Goal: Transaction & Acquisition: Book appointment/travel/reservation

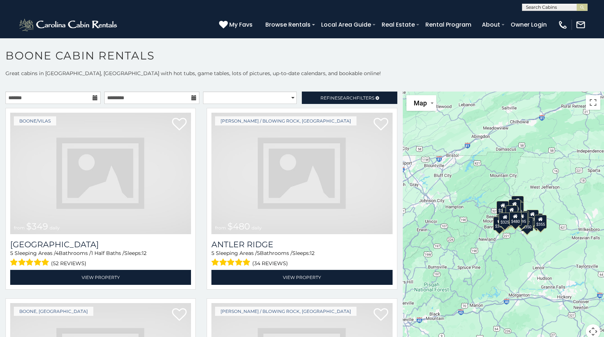
drag, startPoint x: 479, startPoint y: 255, endPoint x: 463, endPoint y: 260, distance: 17.1
click at [463, 260] on div "$349 $480 $525 $315 $355 $675 $635 $930 $400 $451 $330 $400 $485 $460 $395 $255…" at bounding box center [502, 219] width 201 height 256
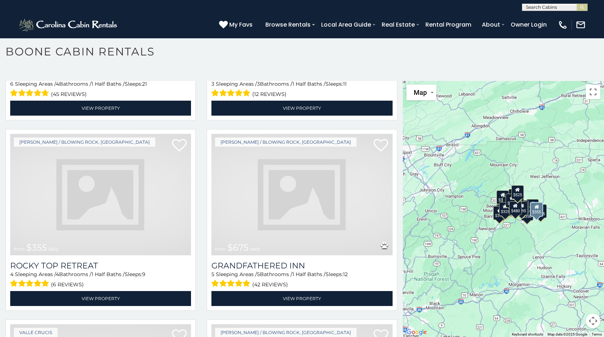
scroll to position [364, 0]
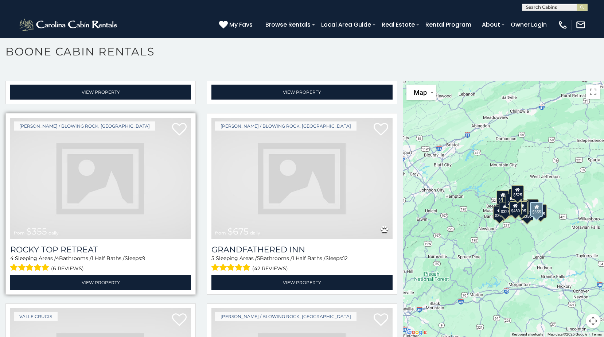
click at [102, 182] on img at bounding box center [100, 178] width 181 height 121
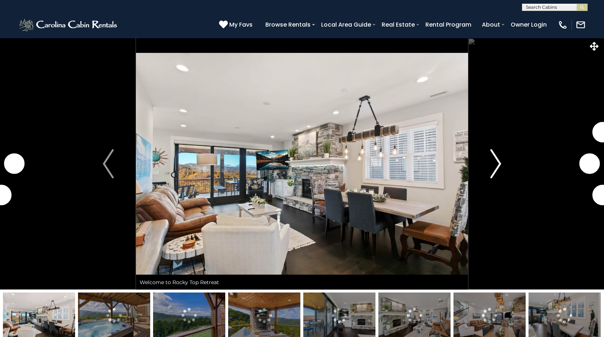
click at [498, 161] on img "Next" at bounding box center [495, 163] width 11 height 29
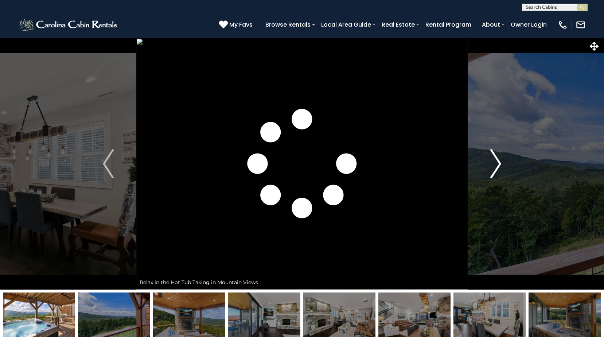
click at [498, 161] on img "Next" at bounding box center [495, 163] width 11 height 29
